Goal: Information Seeking & Learning: Learn about a topic

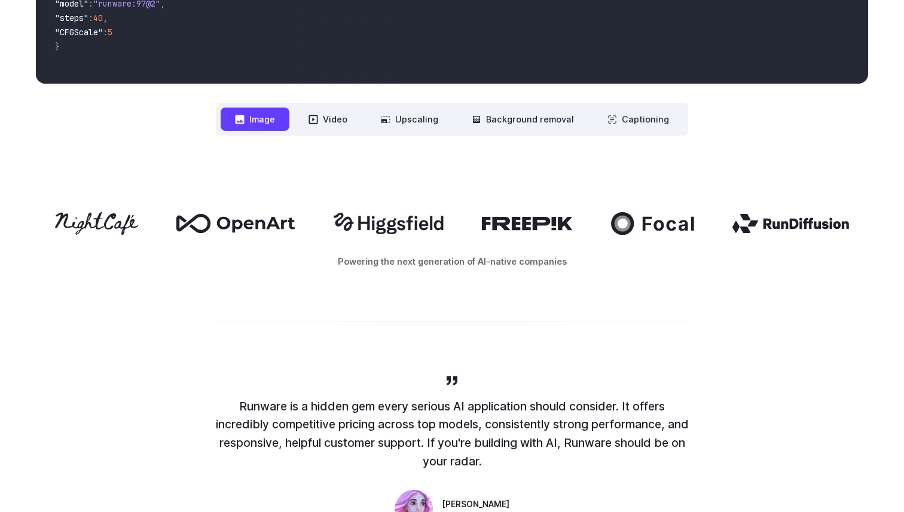
scroll to position [570, 0]
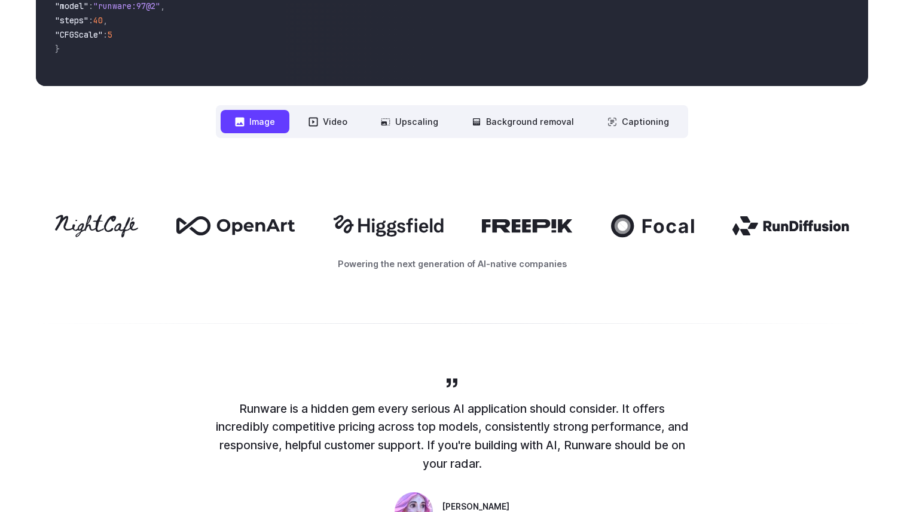
click at [692, 324] on div at bounding box center [452, 323] width 832 height 1
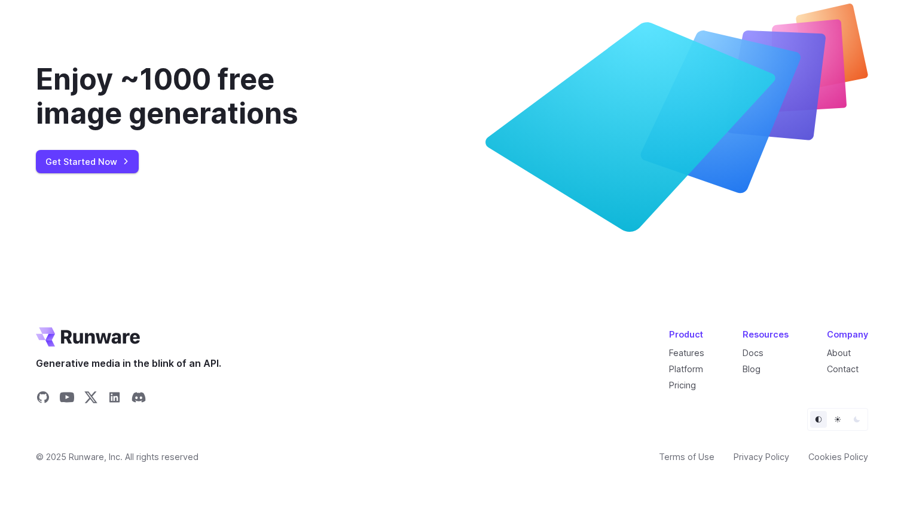
scroll to position [4530, 0]
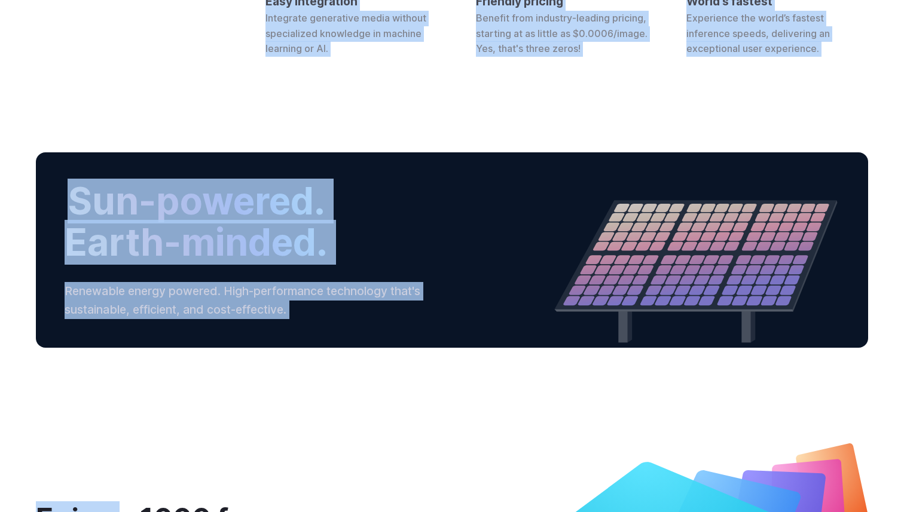
drag, startPoint x: 127, startPoint y: 62, endPoint x: 194, endPoint y: 65, distance: 67.6
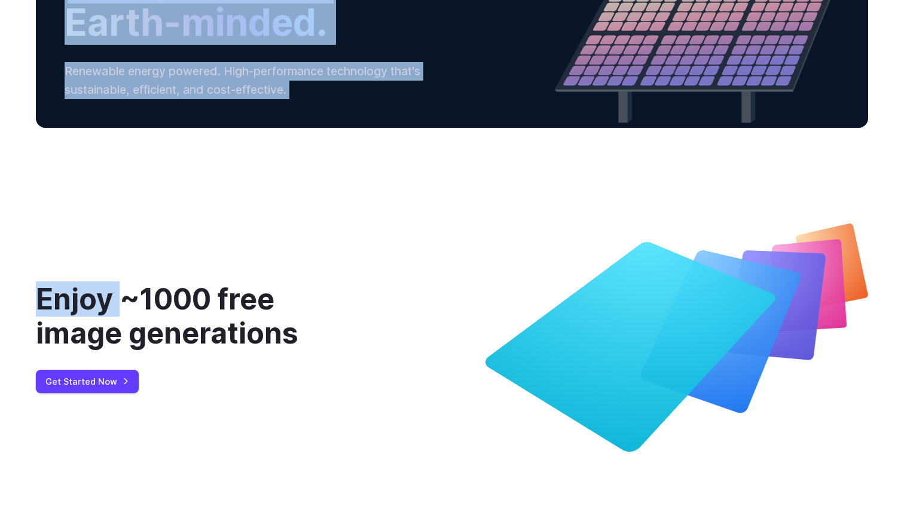
scroll to position [4148, 0]
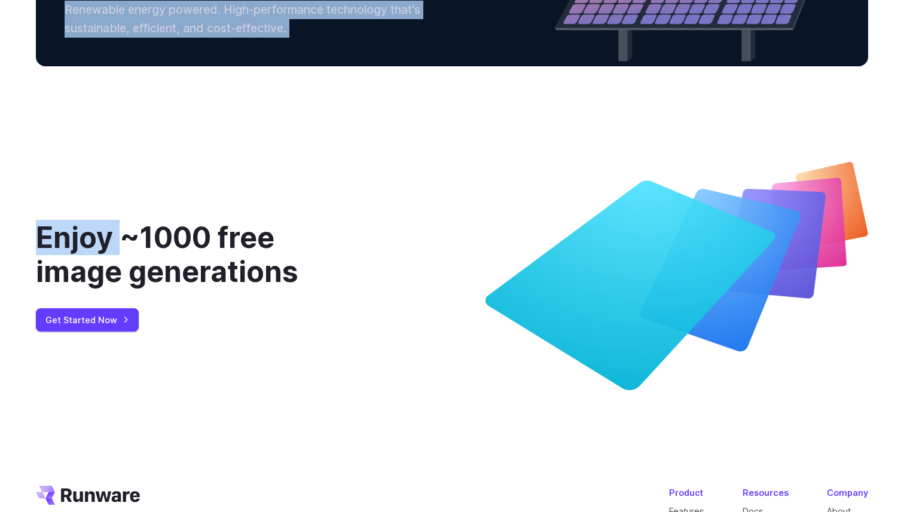
click at [325, 363] on div "Enjoy ~1000 free image generations Get Started Now" at bounding box center [452, 276] width 904 height 343
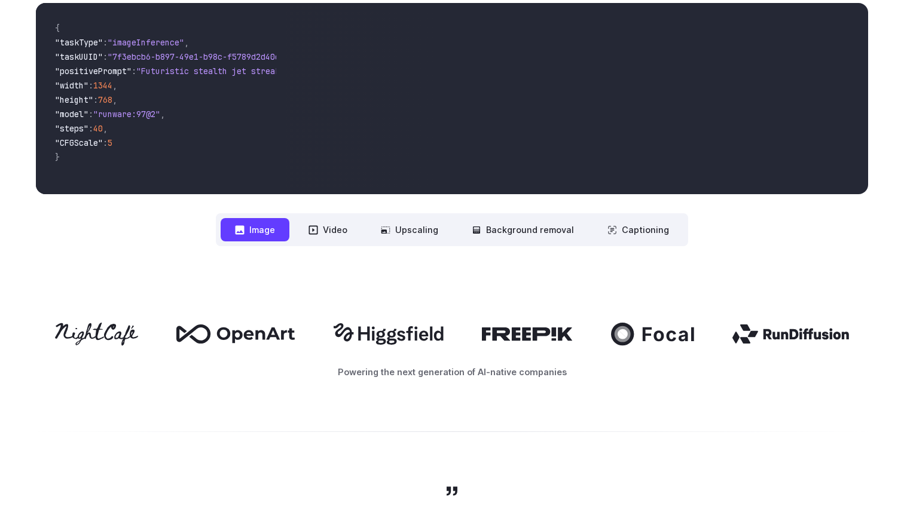
scroll to position [454, 0]
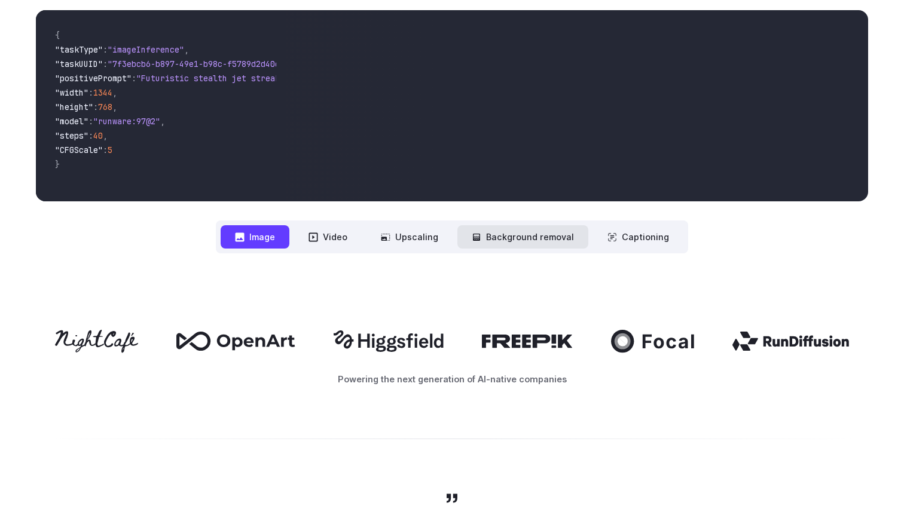
click at [584, 241] on button "Background removal" at bounding box center [522, 236] width 131 height 23
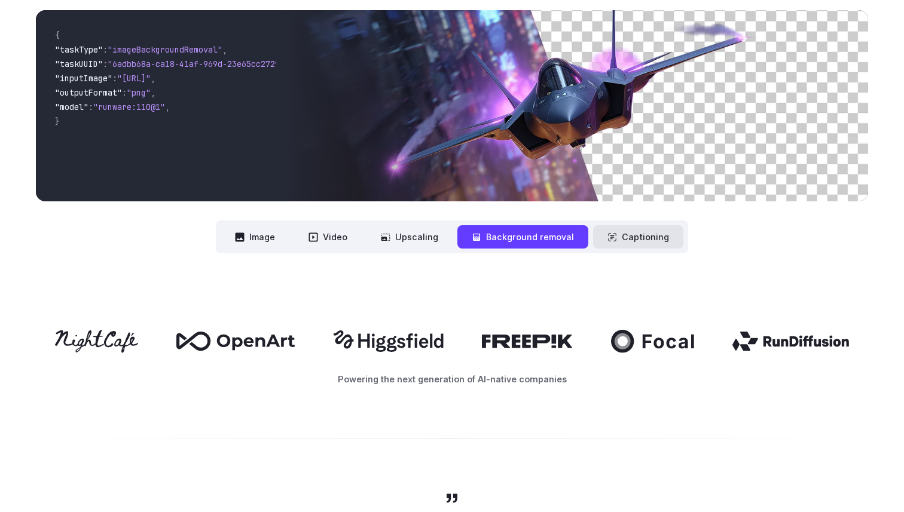
click at [636, 240] on button "Captioning" at bounding box center [638, 236] width 90 height 23
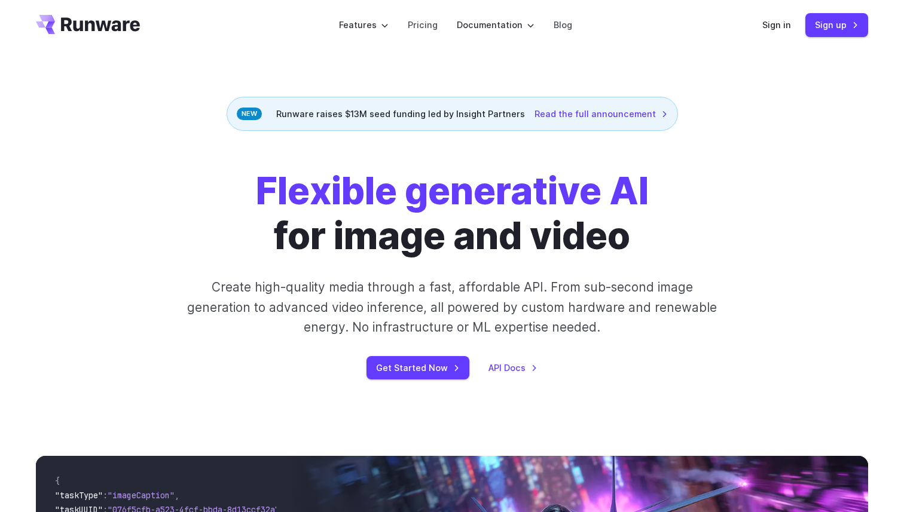
scroll to position [0, 0]
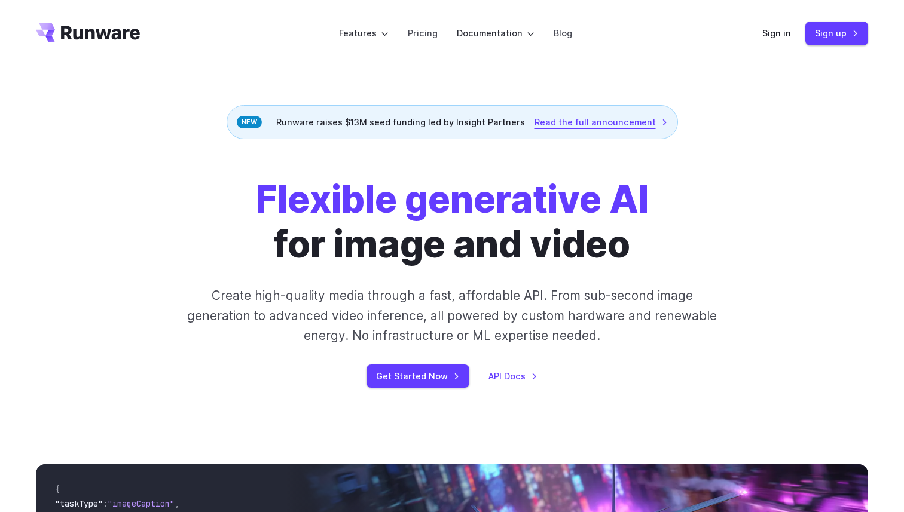
click at [614, 123] on link "Read the full announcement" at bounding box center [600, 122] width 133 height 14
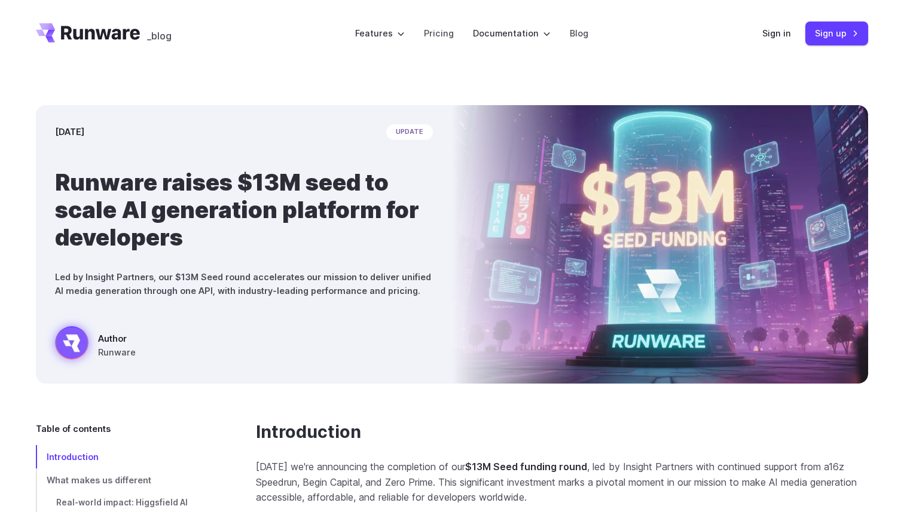
click at [600, 311] on img at bounding box center [660, 244] width 416 height 279
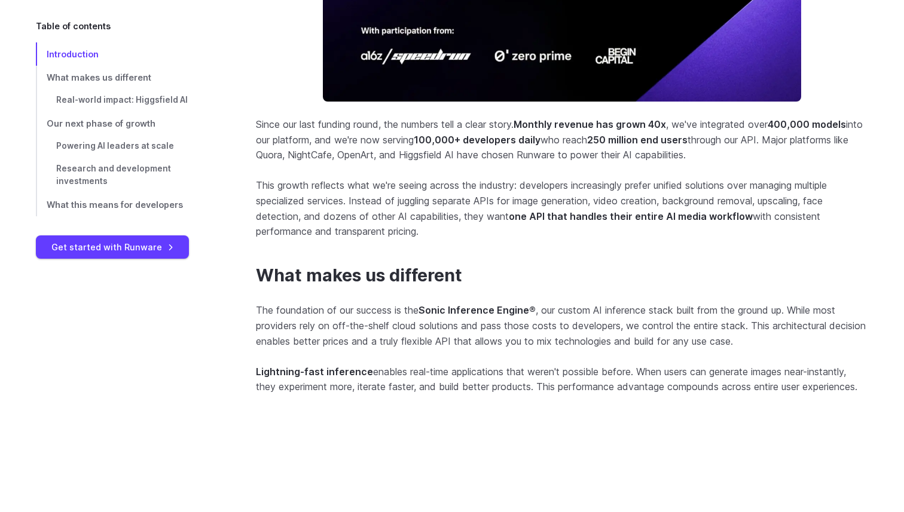
scroll to position [742, 0]
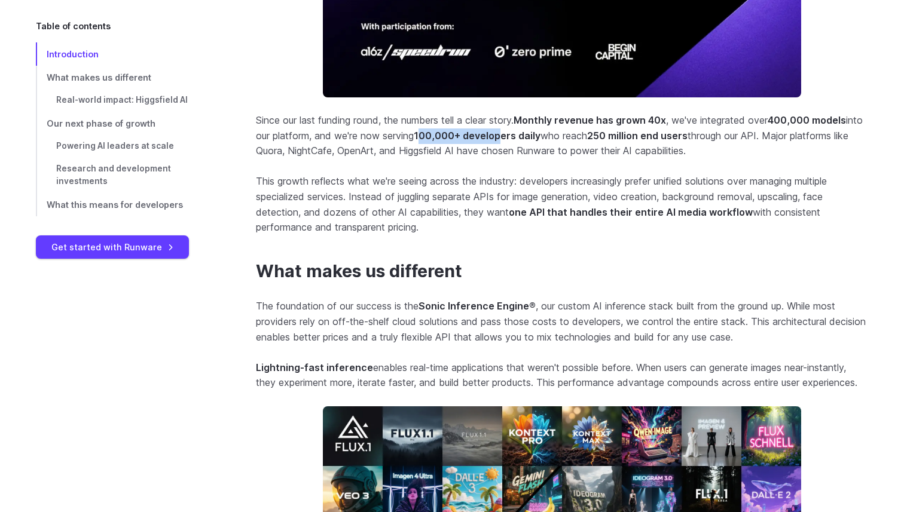
drag, startPoint x: 442, startPoint y: 128, endPoint x: 522, endPoint y: 130, distance: 79.5
click at [522, 130] on p "Since our last funding round, the numbers tell a clear story. Monthly revenue h…" at bounding box center [562, 136] width 612 height 46
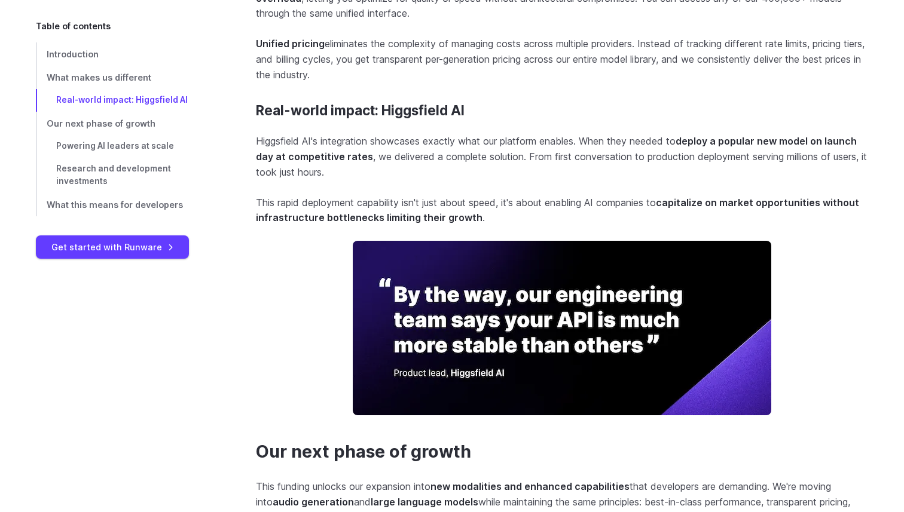
scroll to position [1477, 0]
